Goal: Check status: Check status

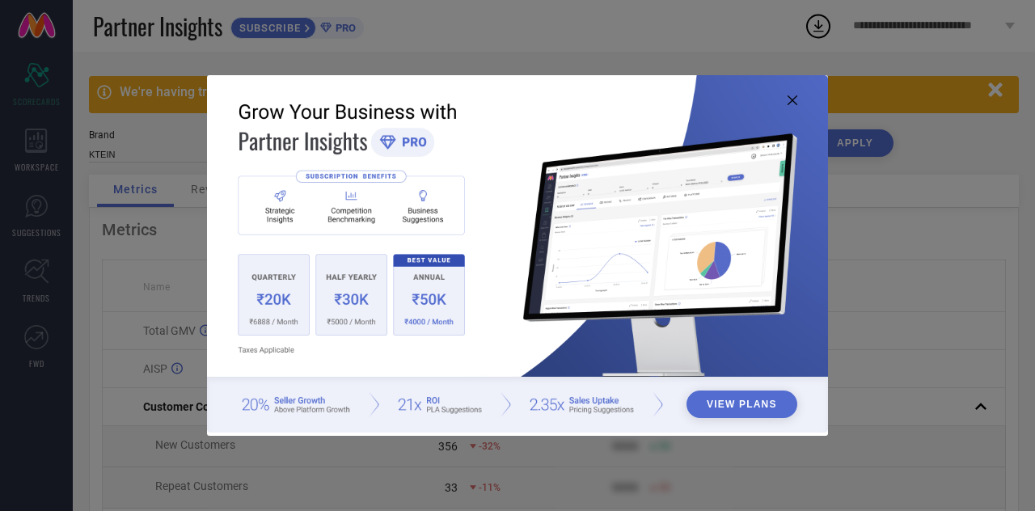
click at [794, 100] on icon at bounding box center [792, 100] width 10 height 10
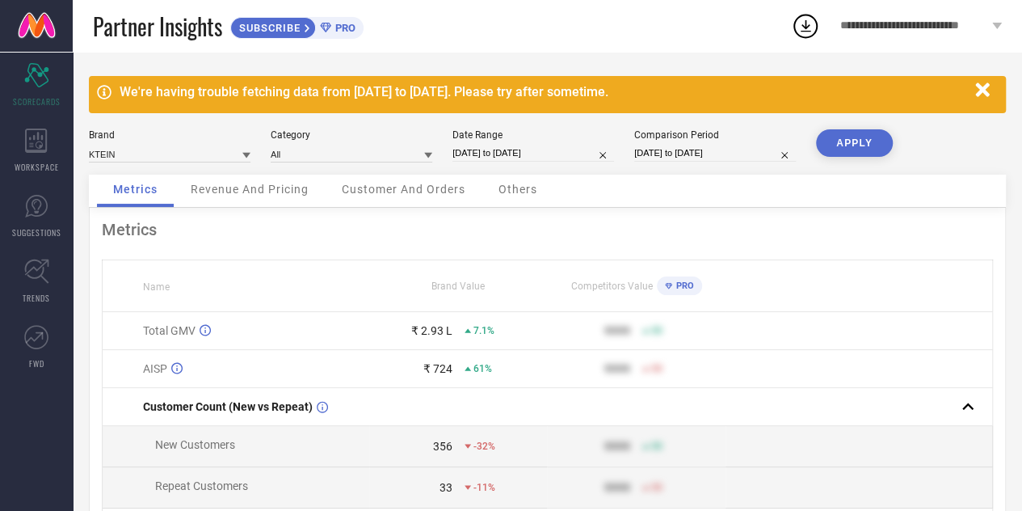
scroll to position [19, 0]
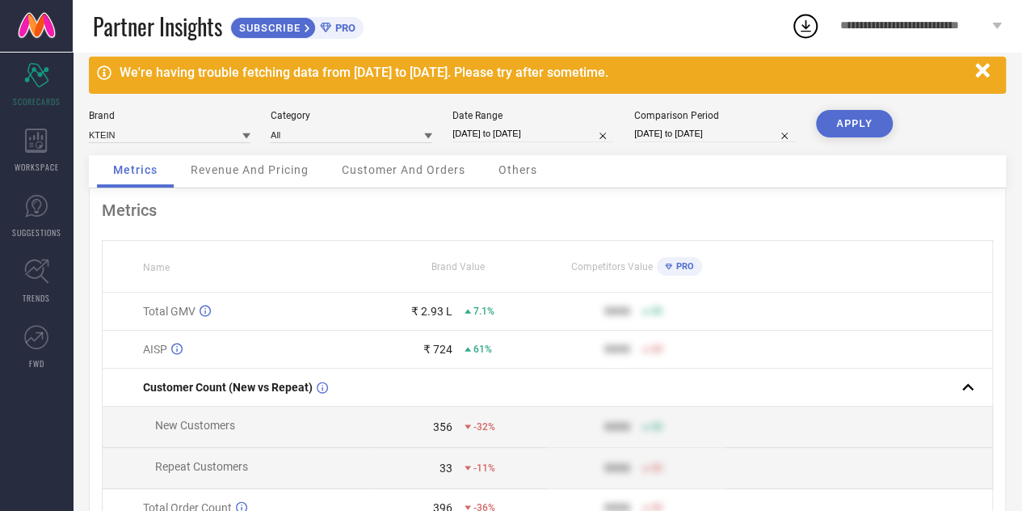
select select "4"
select select "2025"
select select "5"
select select "2025"
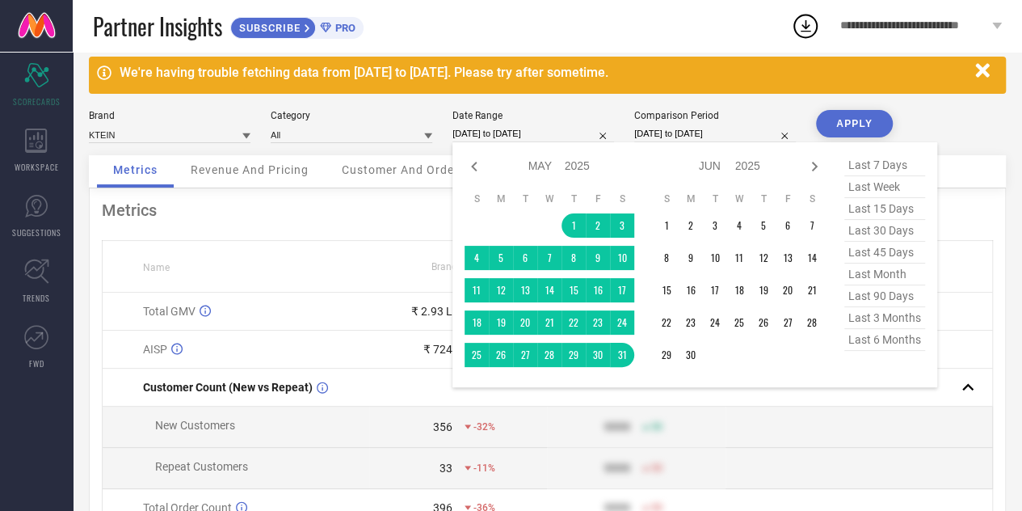
click at [533, 132] on input "[DATE] to [DATE]" at bounding box center [534, 133] width 162 height 17
click at [807, 175] on icon at bounding box center [814, 166] width 19 height 19
select select "5"
select select "2025"
select select "6"
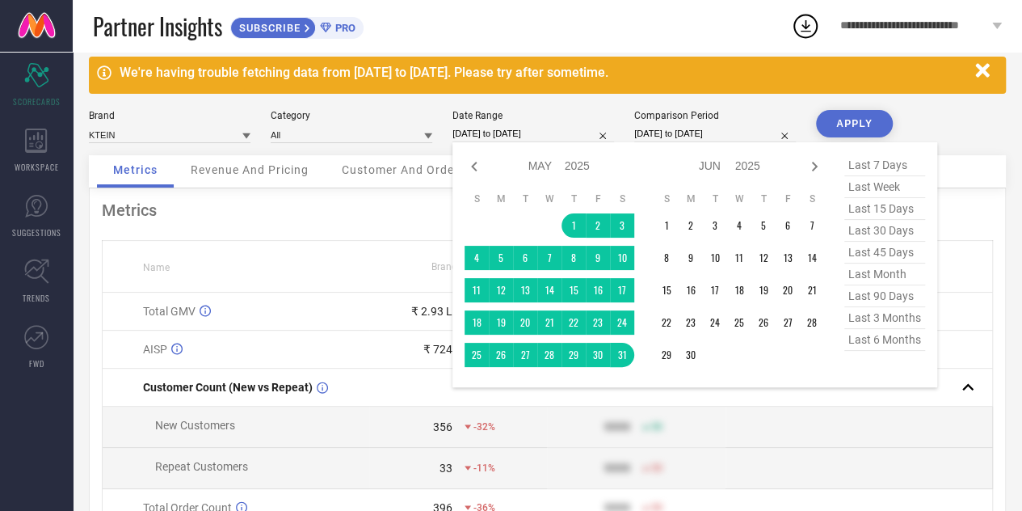
select select "2025"
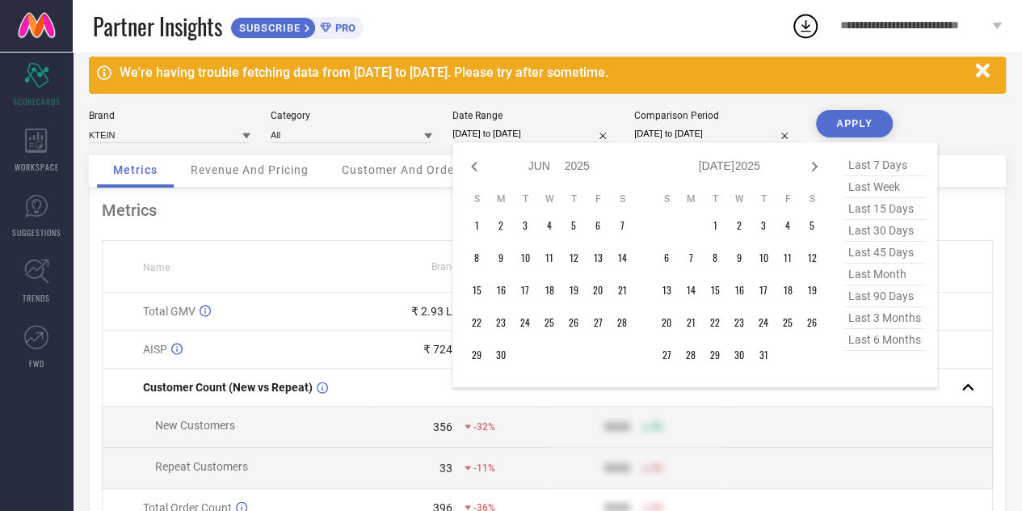
click at [807, 175] on icon at bounding box center [814, 166] width 19 height 19
select select "6"
select select "2025"
select select "7"
select select "2025"
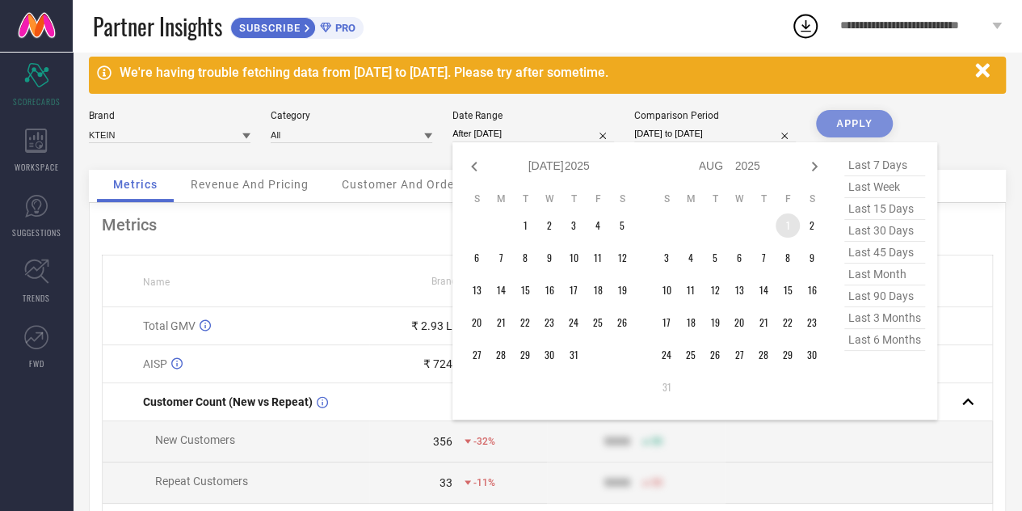
click at [792, 226] on td "1" at bounding box center [788, 225] width 24 height 24
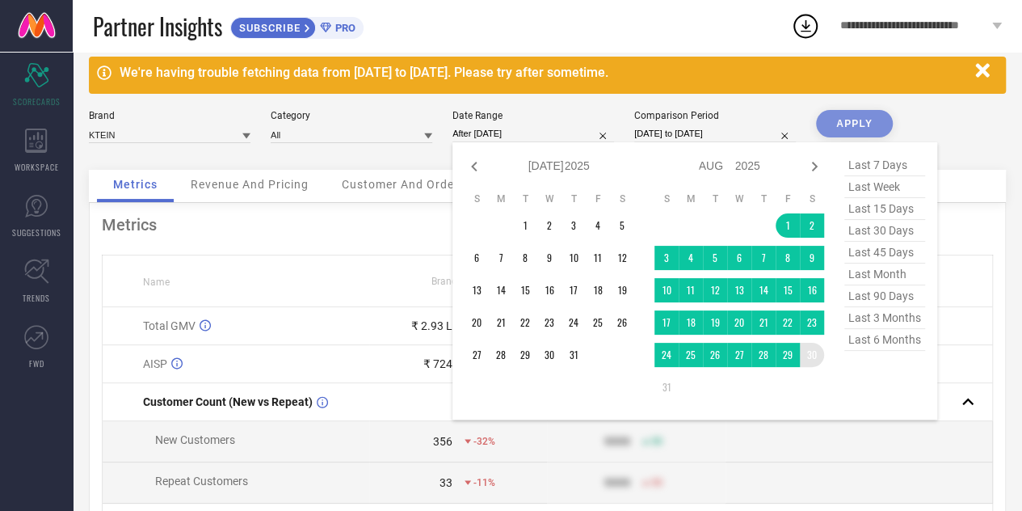
type input "[DATE] to [DATE]"
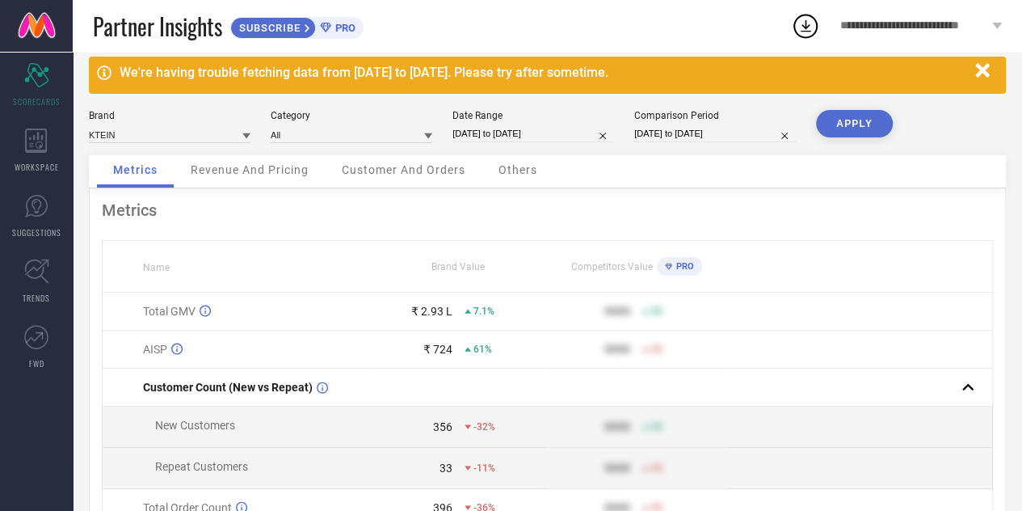
click at [837, 124] on button "APPLY" at bounding box center [854, 123] width 77 height 27
